Goal: Task Accomplishment & Management: Use online tool/utility

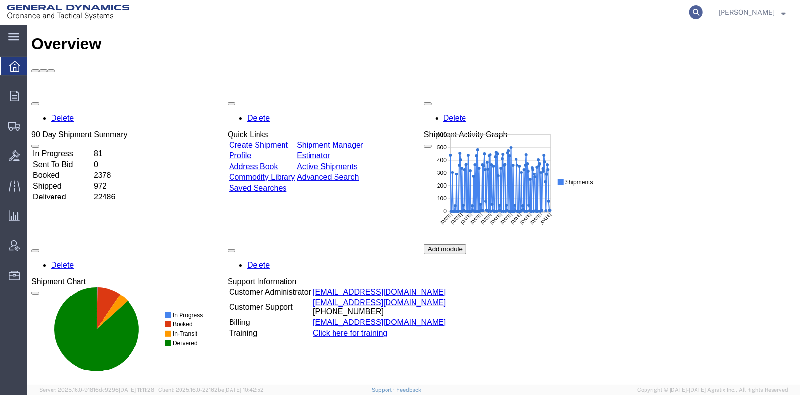
click at [703, 8] on icon at bounding box center [696, 12] width 14 height 14
type input "56383562"
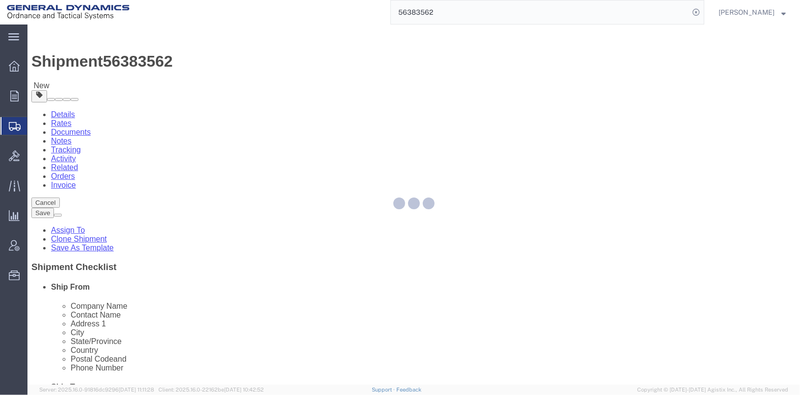
select select
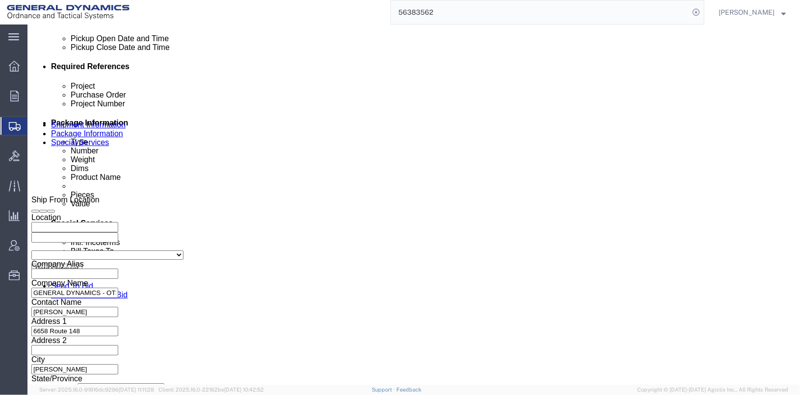
scroll to position [506, 0]
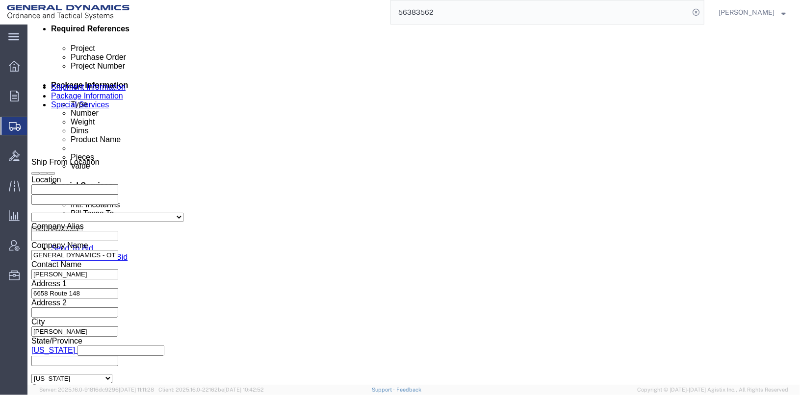
click input "TRK- TRL-"
click input "TRK-998 TRL-"
type input "TRK-998 TRL-224117"
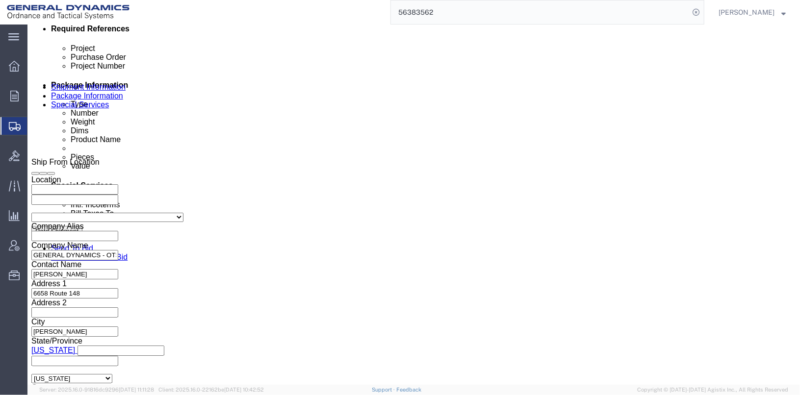
scroll to position [0, 0]
click button "Continue"
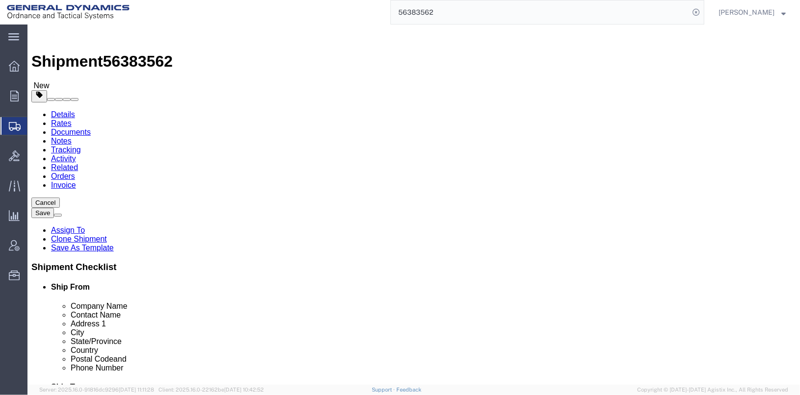
click button "Continue"
click span "Dual Driver Protective Service (DDP), Satellite Motor Surveillance Service (SNS…"
click div "Instructions"
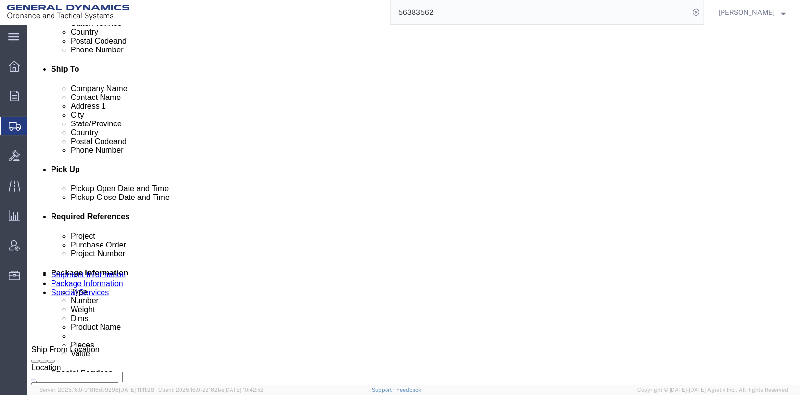
scroll to position [343, 0]
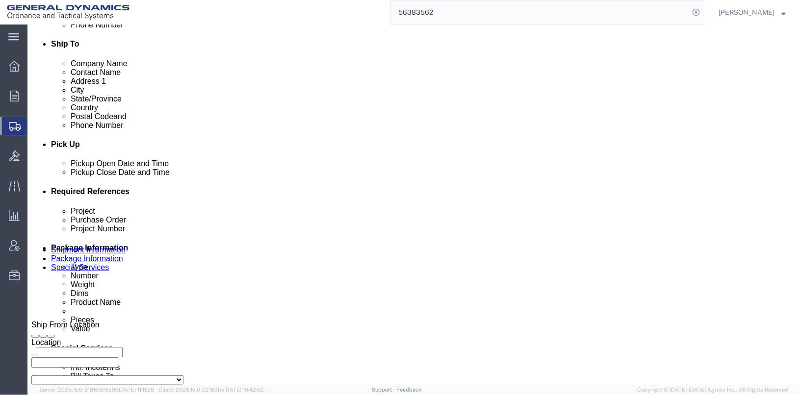
click select "Select 20MSR"
select select
click select "Select 20MSR"
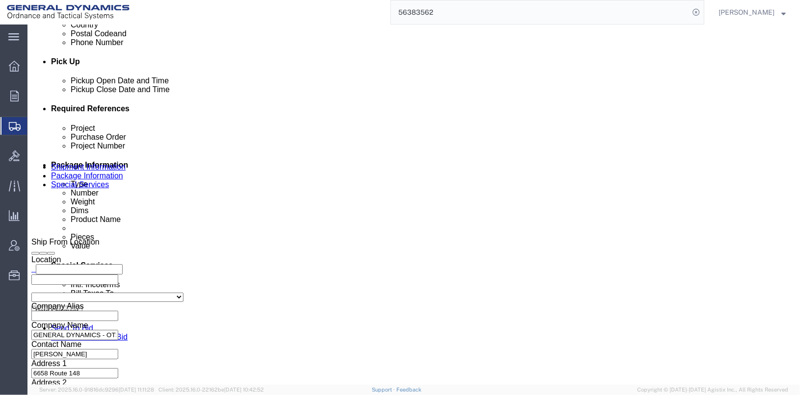
scroll to position [196, 0]
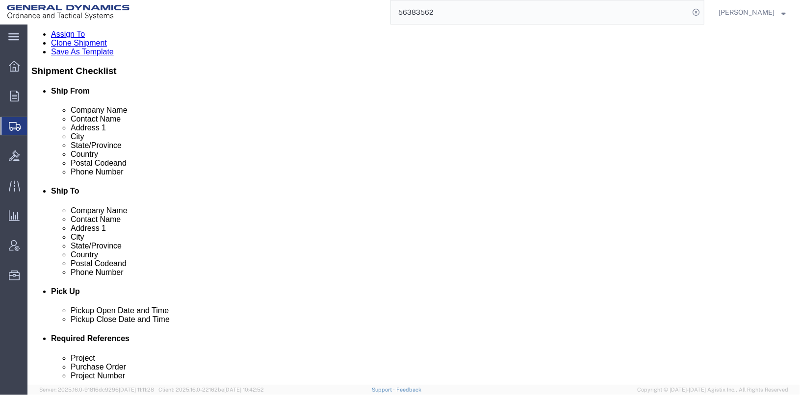
click button "Rate Shipment"
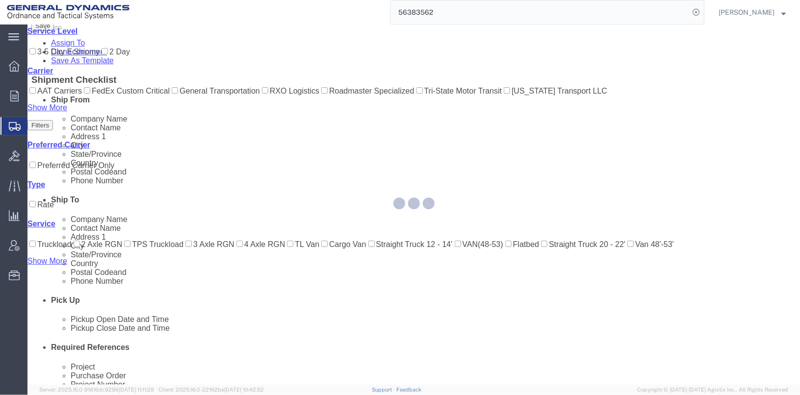
scroll to position [14, 0]
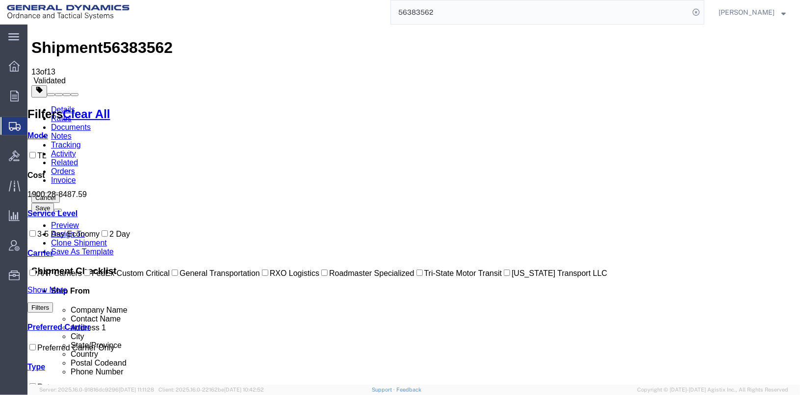
click at [66, 105] on link "Details" at bounding box center [63, 109] width 24 height 8
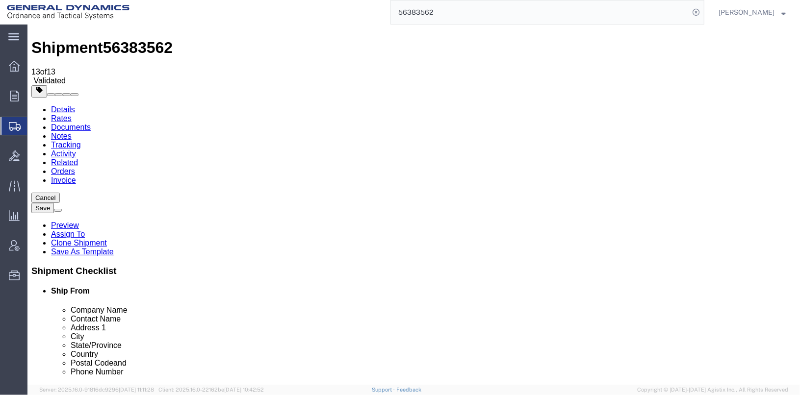
click icon
click span "Dual Driver Protective Service (DDP), Satellite Motor Surveillance Service (SNS…"
click button "Rate Shipment"
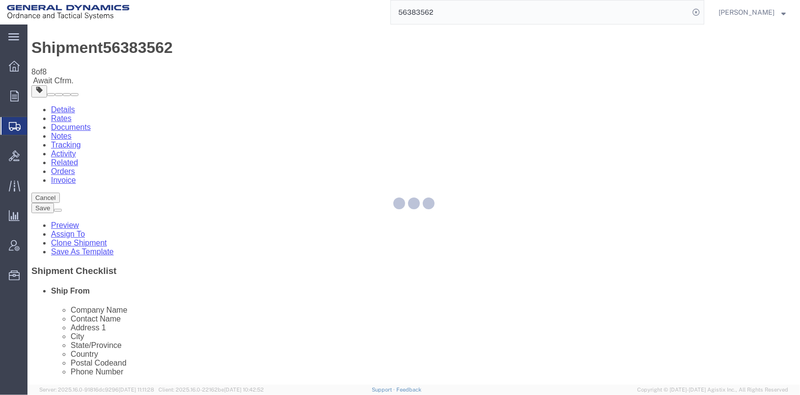
scroll to position [0, 0]
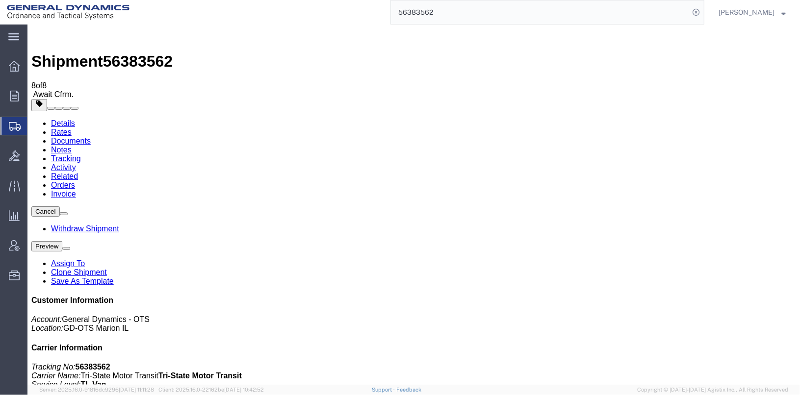
checkbox input "true"
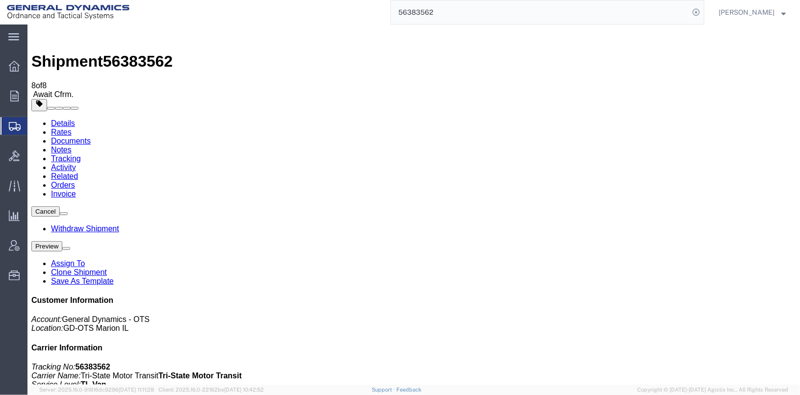
select select "2"
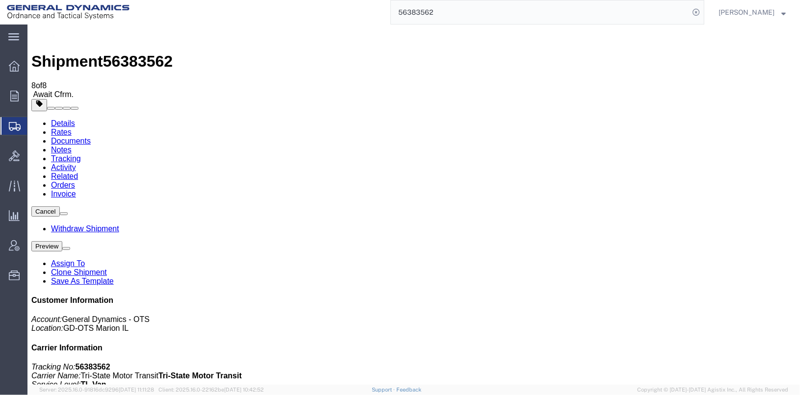
checkbox input "true"
checkbox input "false"
